Goal: Transaction & Acquisition: Purchase product/service

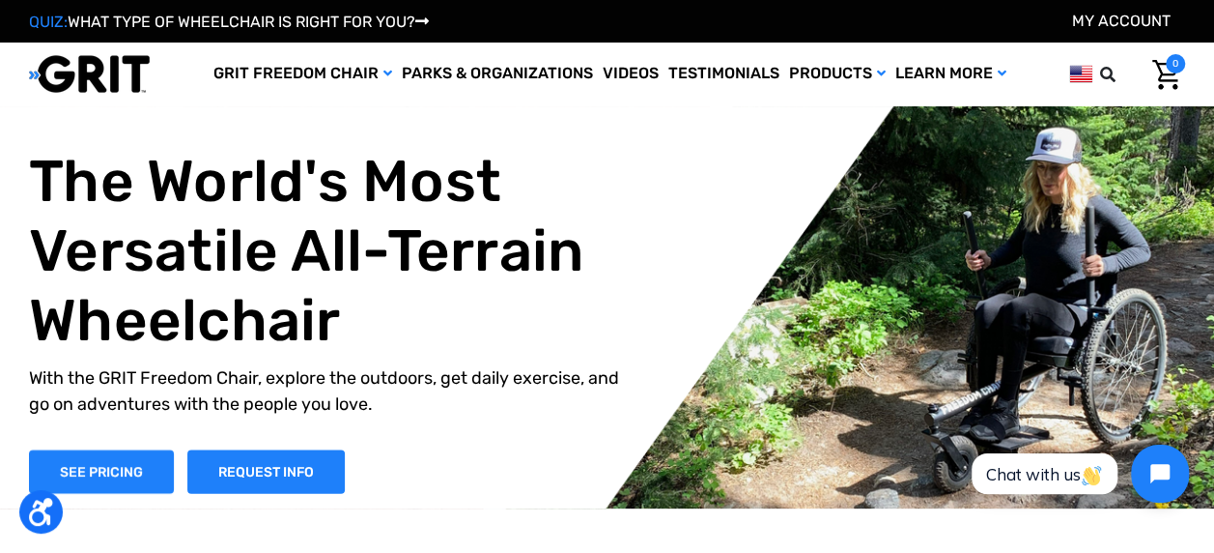
click at [1082, 260] on div "The World's Most Versatile All-Terrain Wheelchair With the GRIT Freedom Chair, …" at bounding box center [621, 319] width 1185 height 347
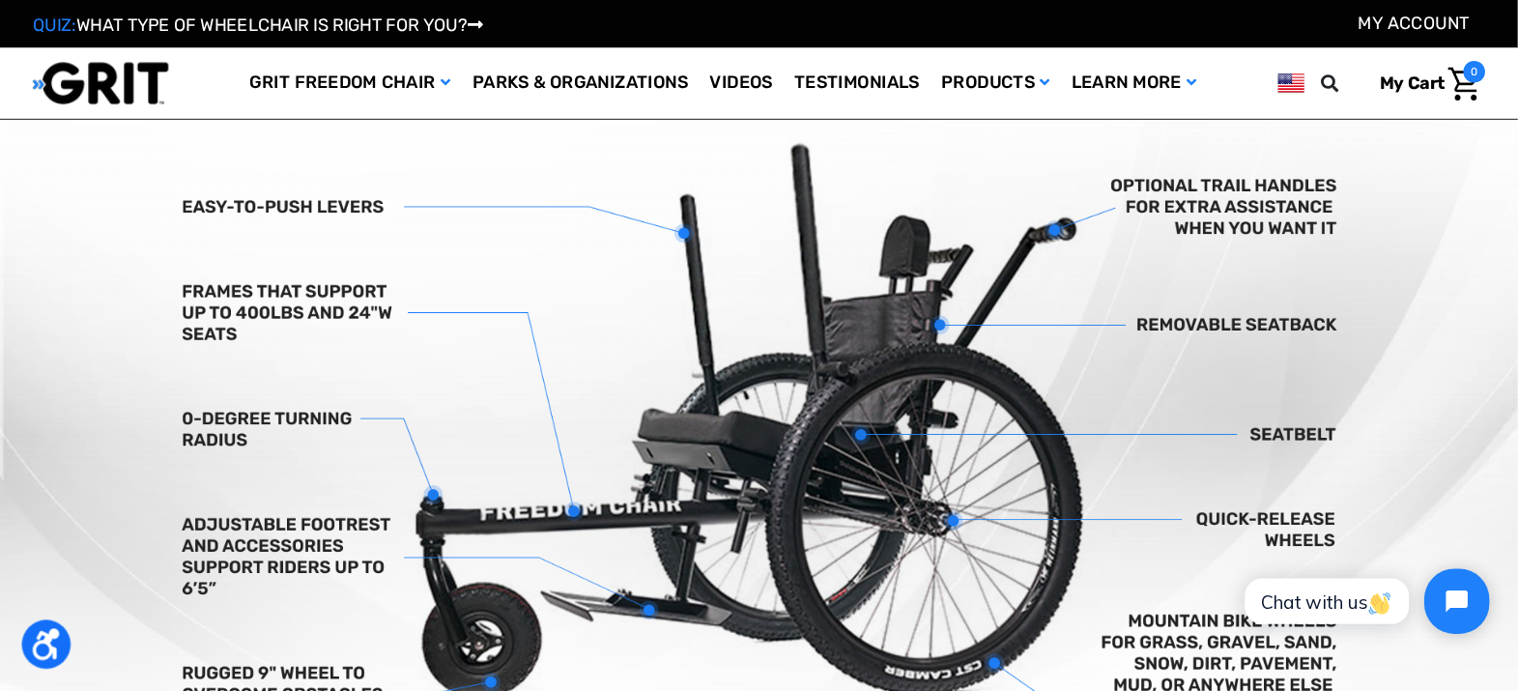
scroll to position [580, 0]
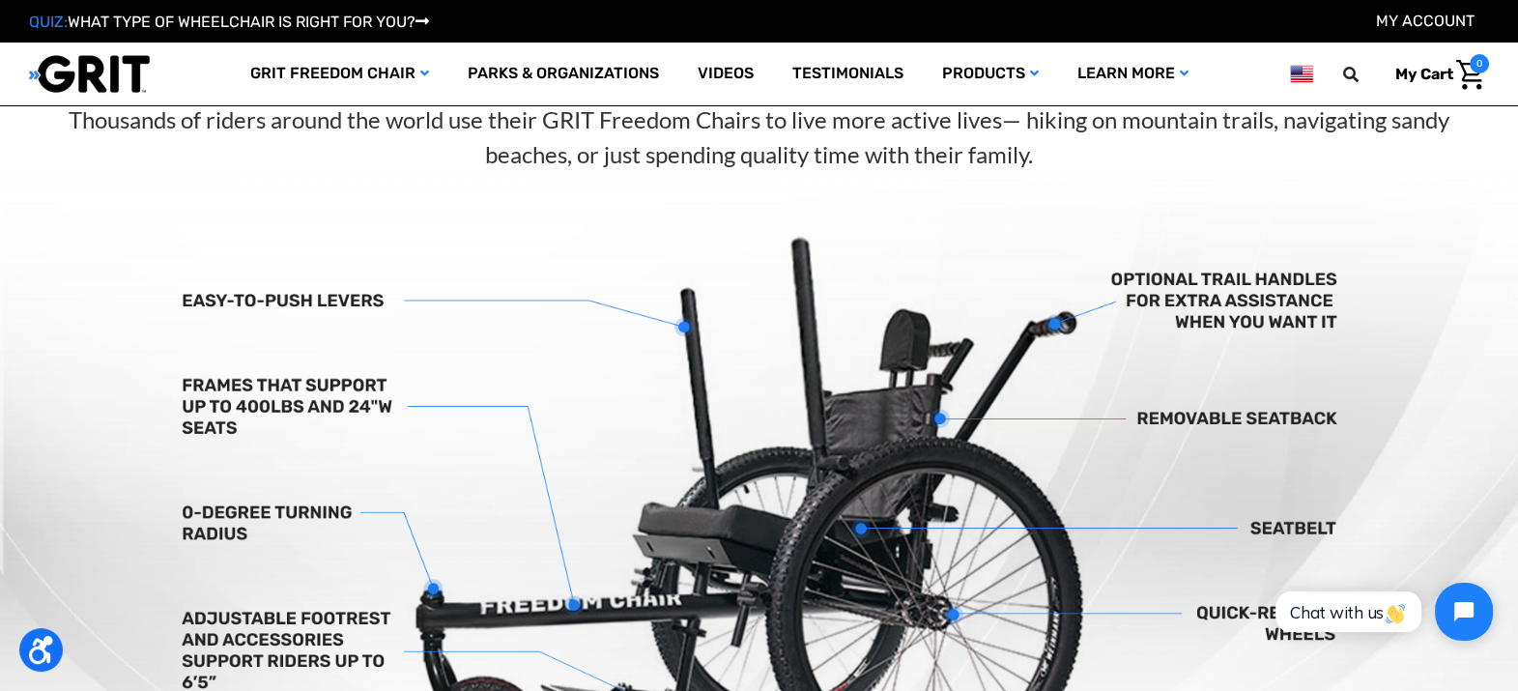
click at [800, 418] on img at bounding box center [759, 527] width 1518 height 711
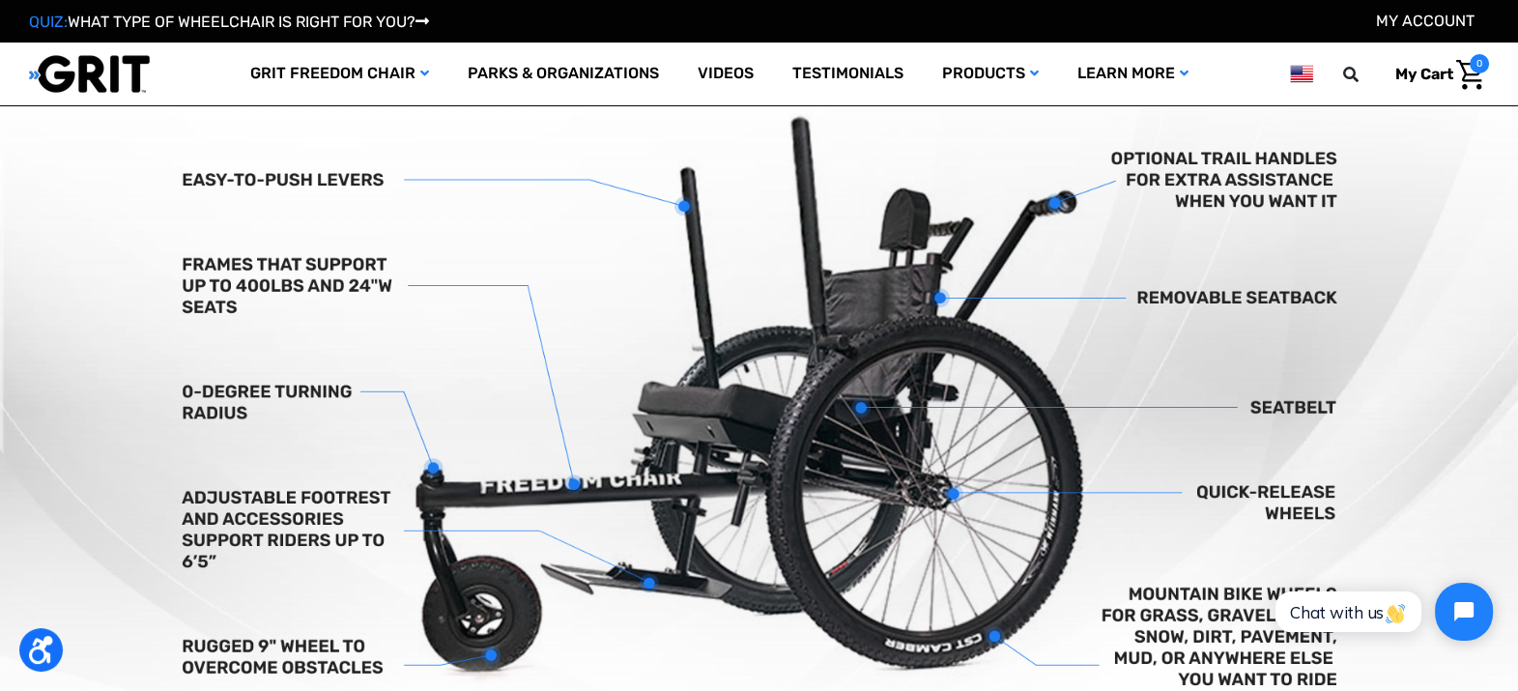
scroll to position [0, 0]
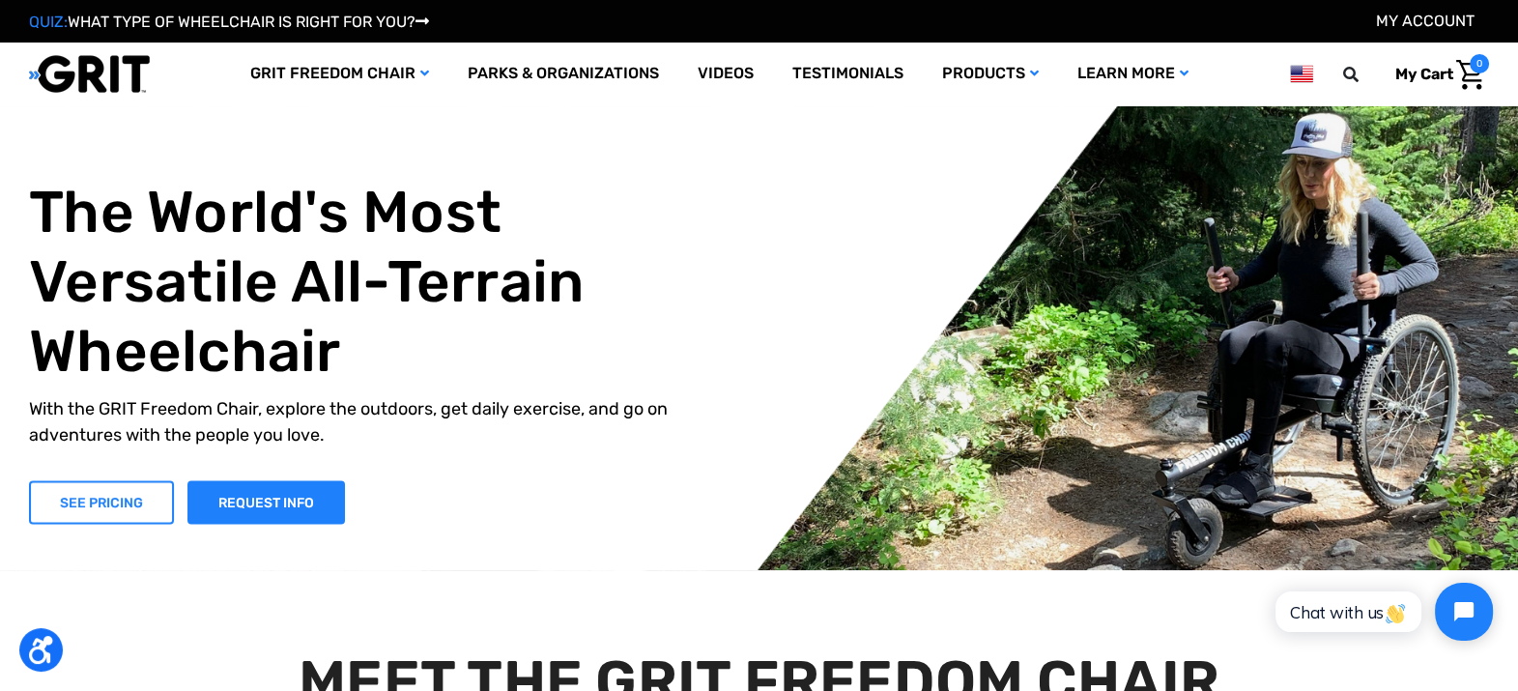
click at [75, 507] on link "SEE PRICING" at bounding box center [101, 501] width 145 height 43
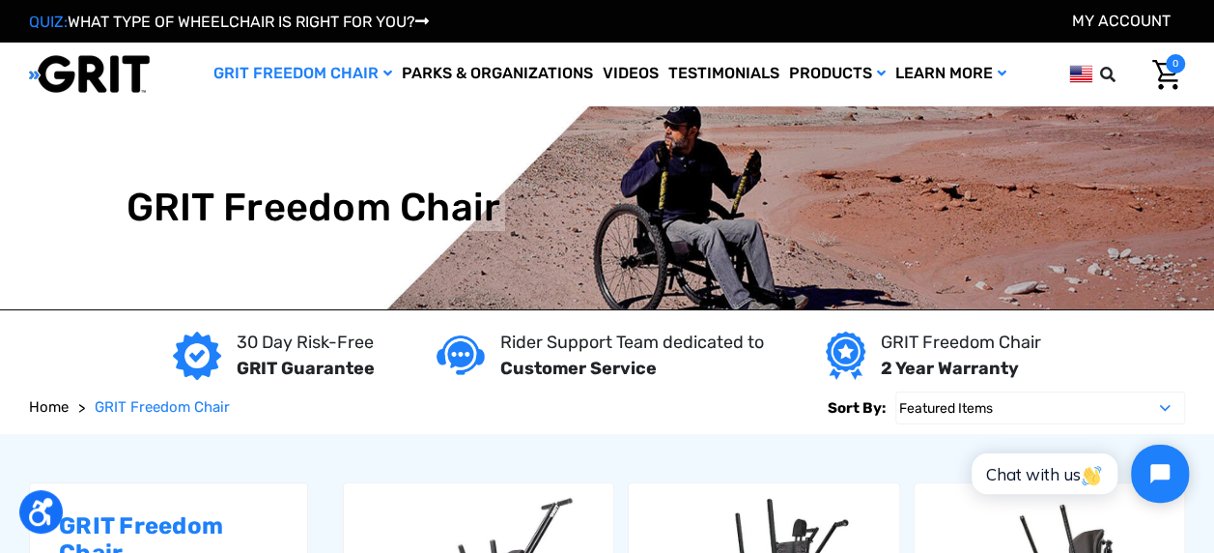
drag, startPoint x: 0, startPoint y: 0, endPoint x: 731, endPoint y: 388, distance: 828.0
click at [731, 388] on form "Sort By: Featured Items Newest Items Best Selling A to Z Z to A By Review Price…" at bounding box center [607, 408] width 1156 height 52
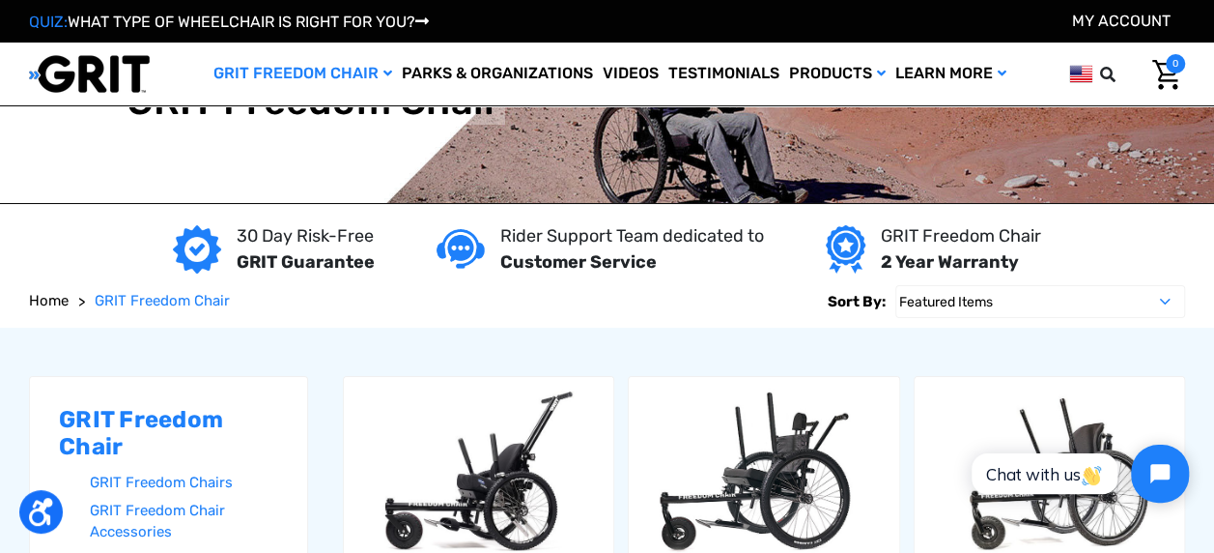
scroll to position [193, 0]
